Goal: Task Accomplishment & Management: Complete application form

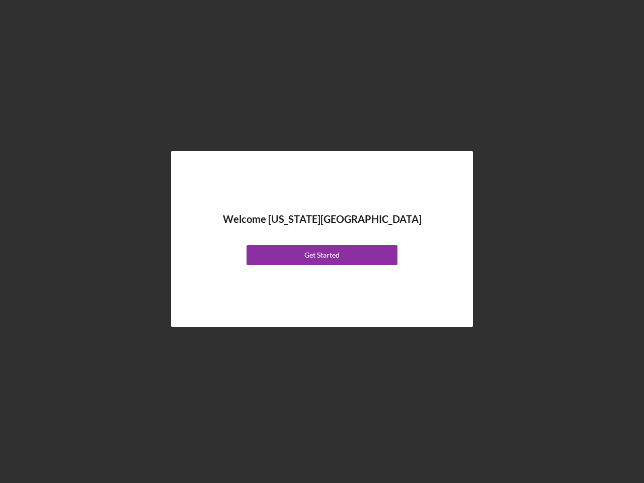
click at [322, 242] on div "Welcome [US_STATE][GEOGRAPHIC_DATA] Get Started" at bounding box center [322, 239] width 252 height 126
click at [322, 255] on div "Get Started" at bounding box center [322, 255] width 35 height 20
